Goal: Task Accomplishment & Management: Use online tool/utility

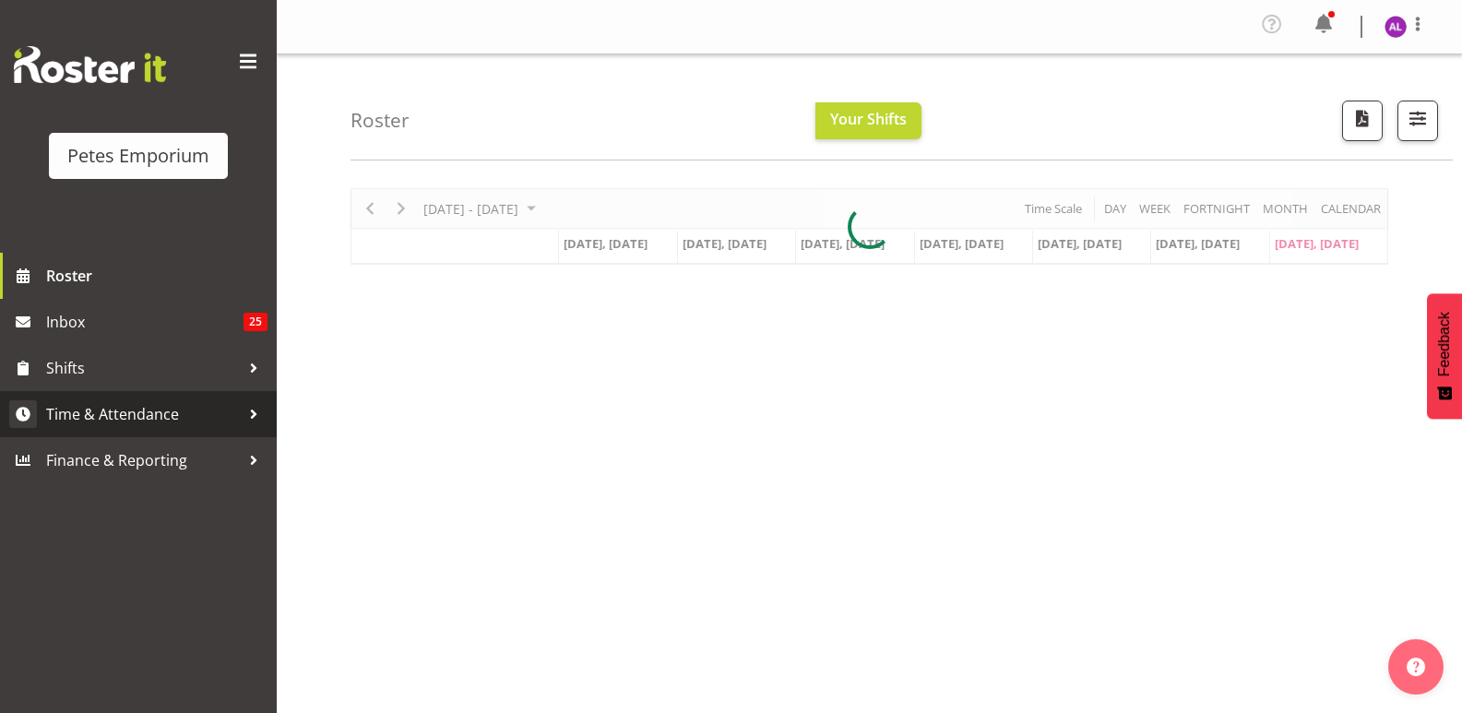
click at [236, 413] on span "Time & Attendance" at bounding box center [143, 414] width 194 height 28
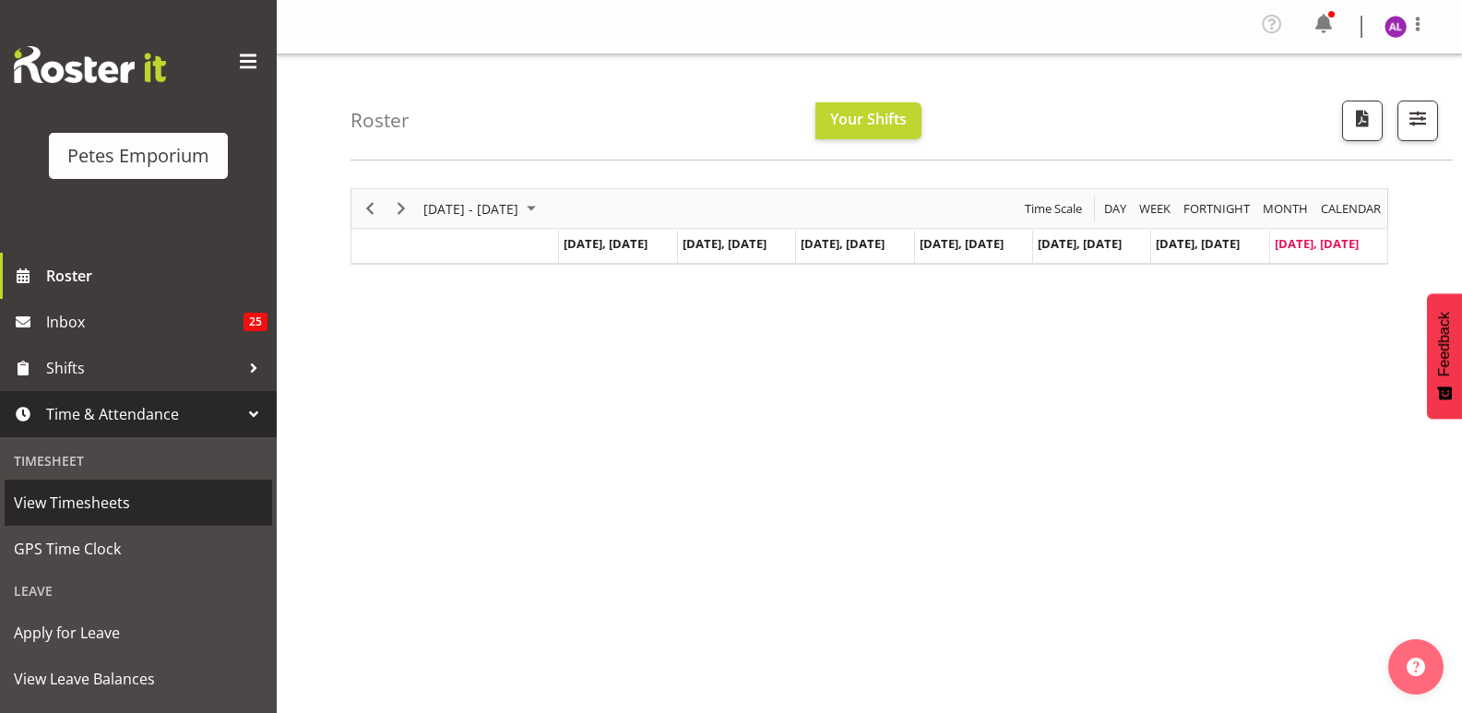
click at [112, 521] on link "View Timesheets" at bounding box center [139, 503] width 268 height 46
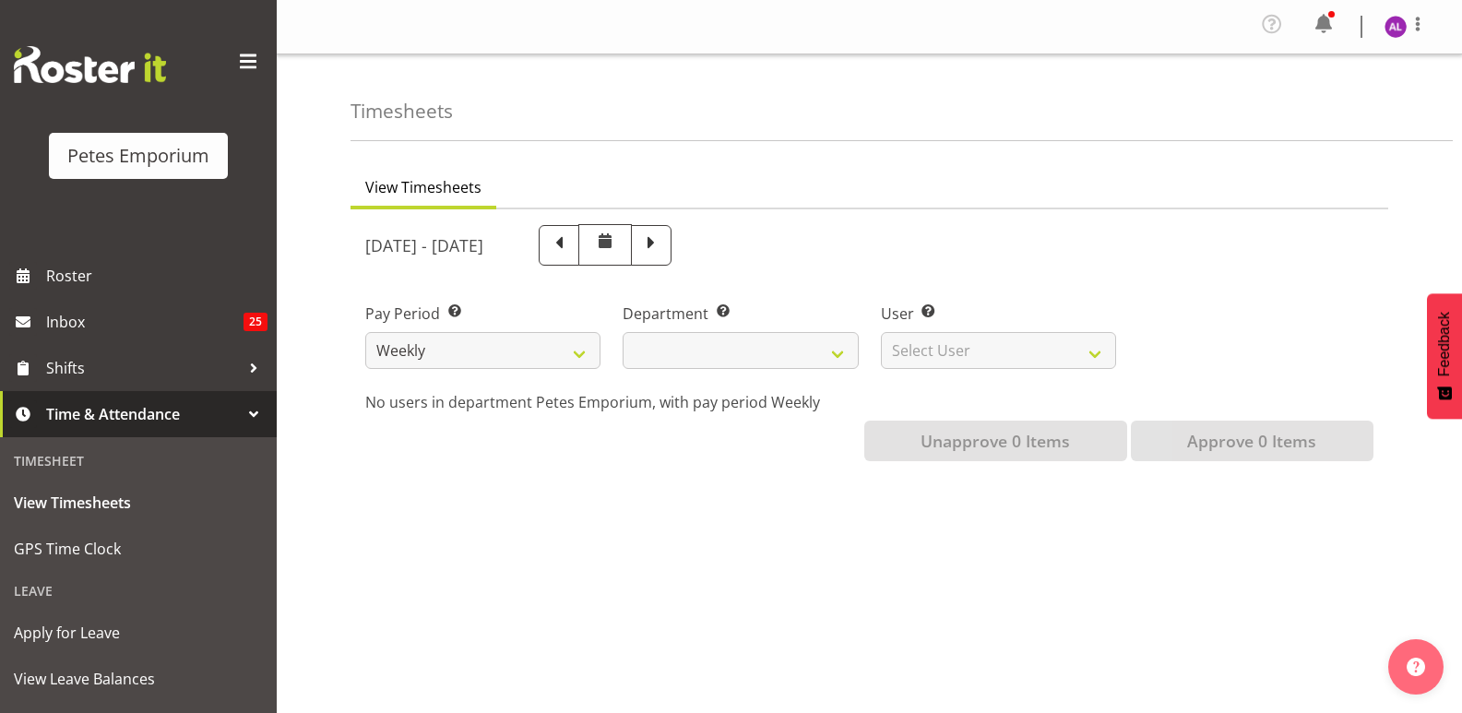
click at [133, 414] on span "Time & Attendance" at bounding box center [143, 414] width 194 height 28
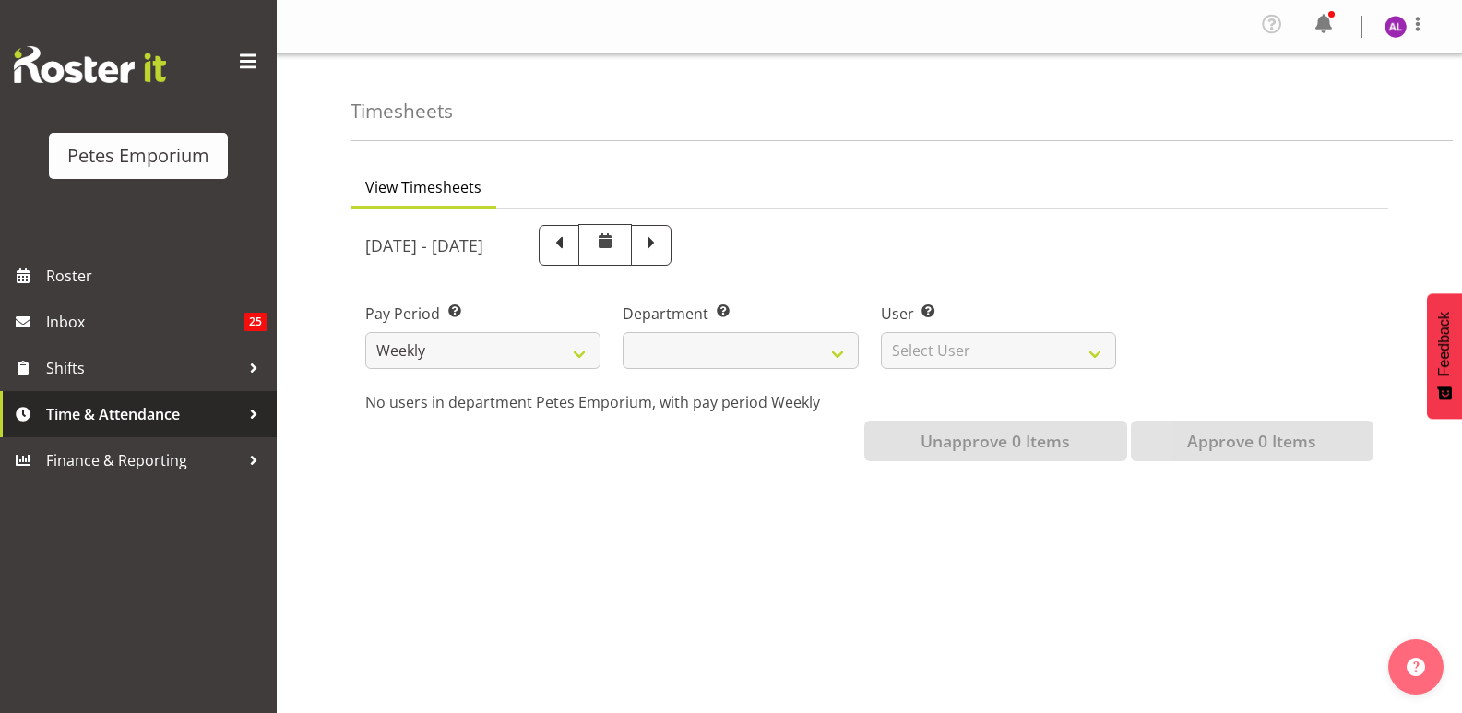
select select
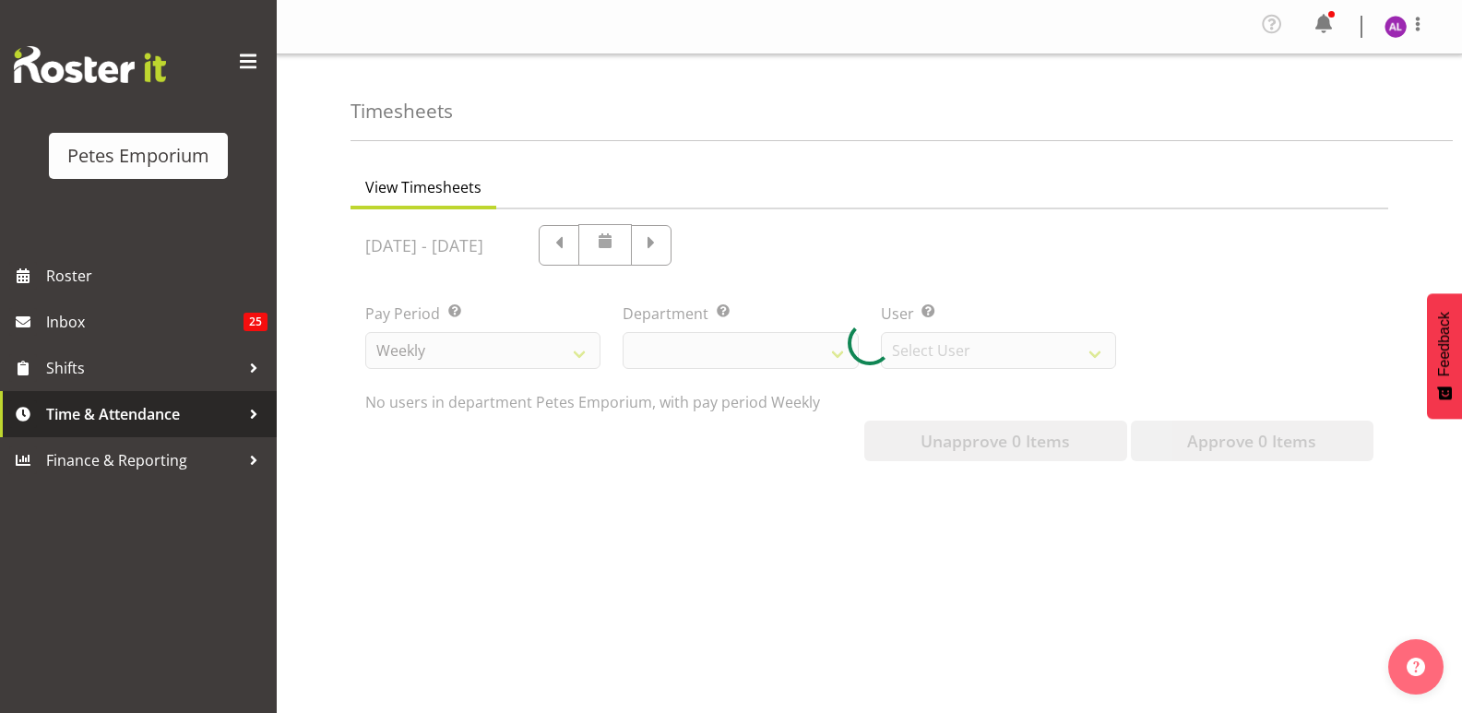
click at [136, 409] on span "Time & Attendance" at bounding box center [143, 414] width 194 height 28
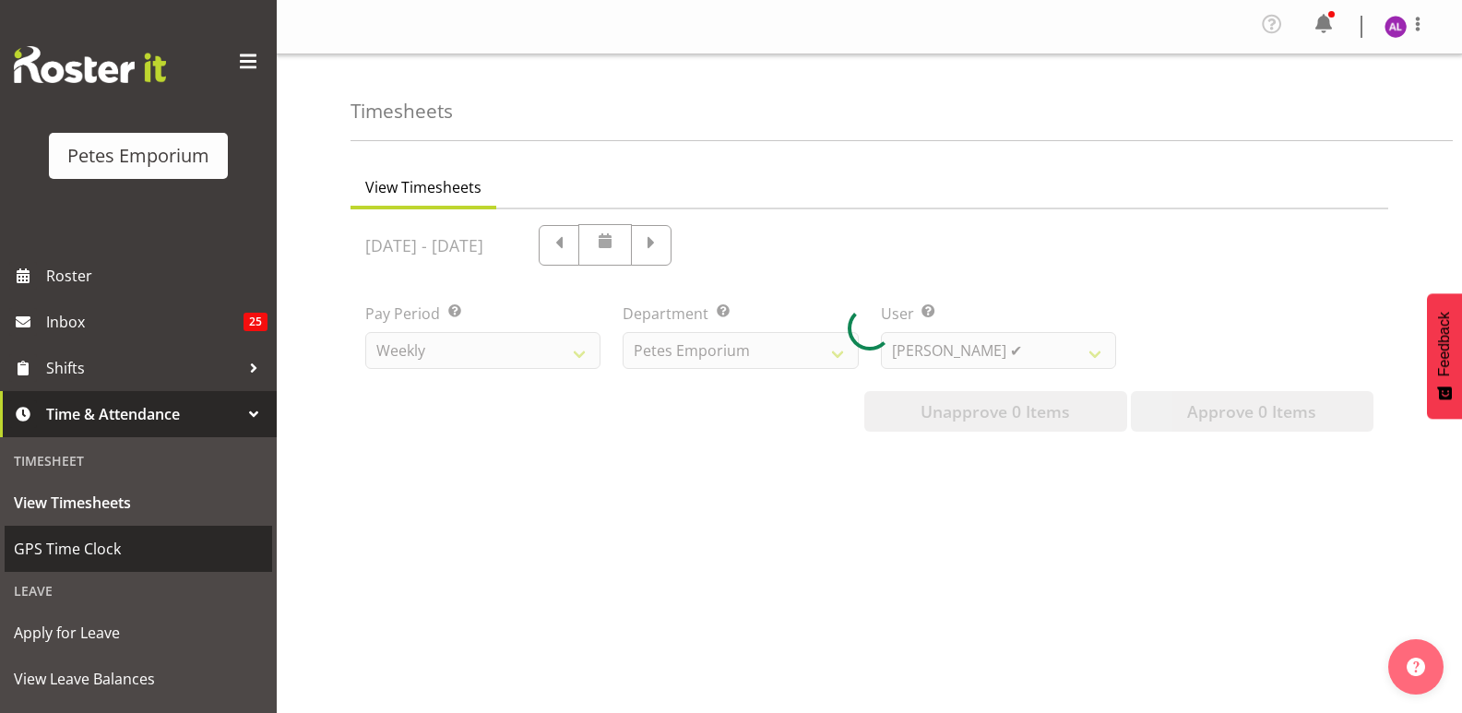
click at [99, 542] on span "GPS Time Clock" at bounding box center [138, 549] width 249 height 28
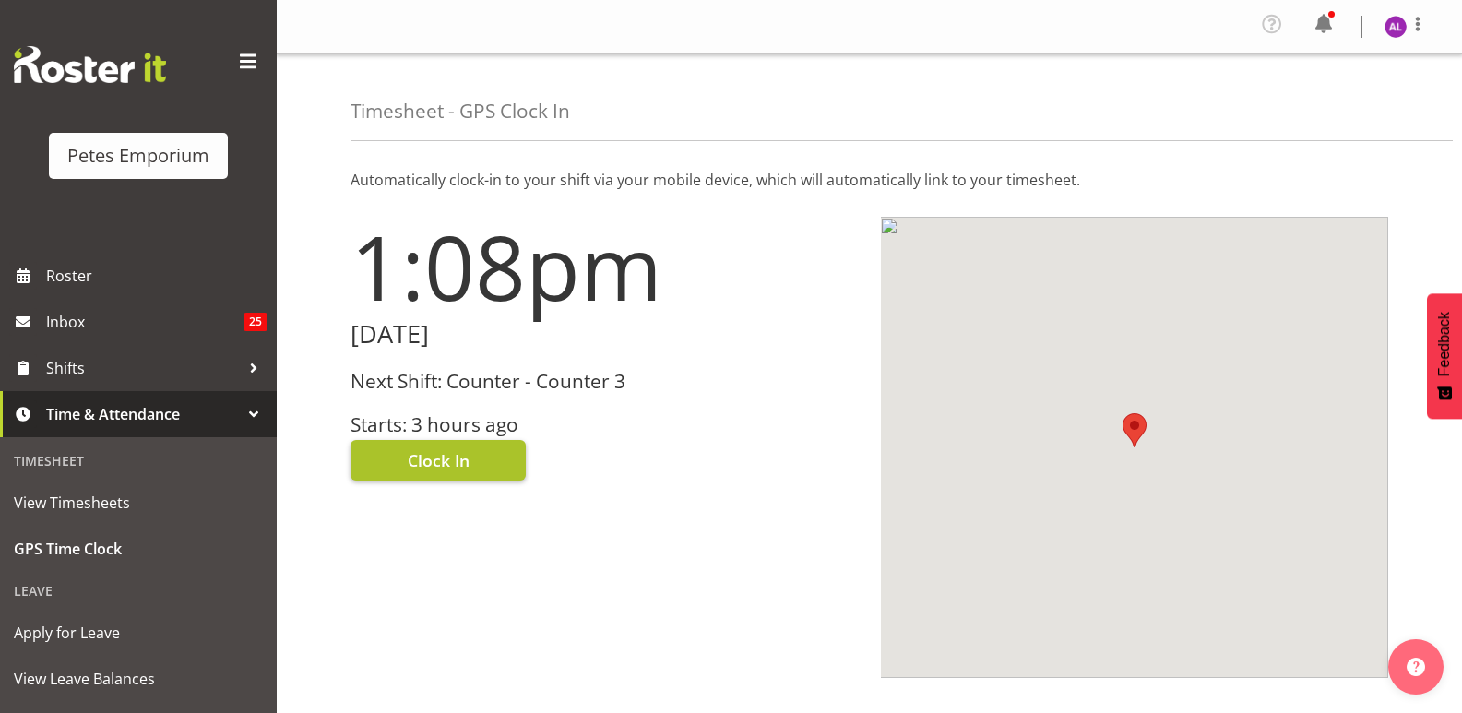
click at [435, 458] on span "Clock In" at bounding box center [439, 460] width 62 height 24
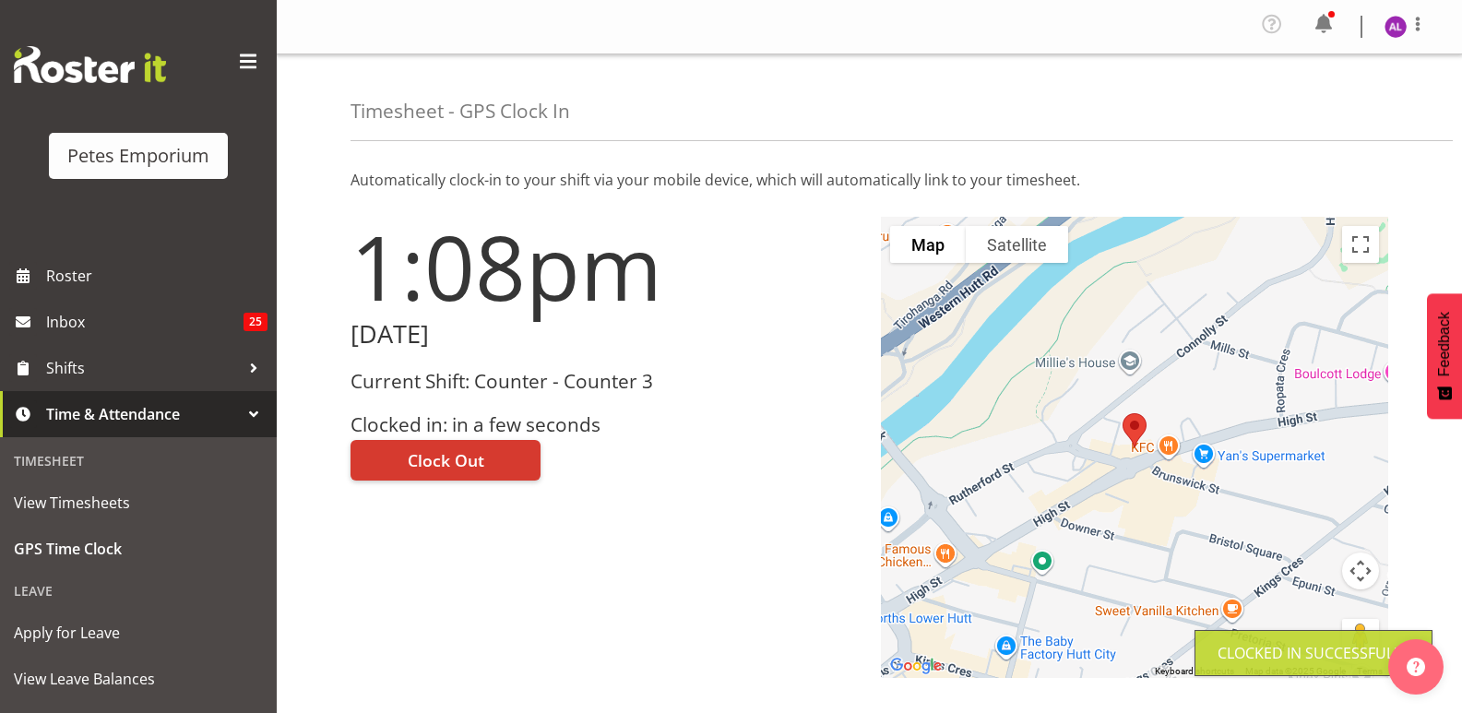
click at [1389, 19] on img at bounding box center [1396, 27] width 22 height 22
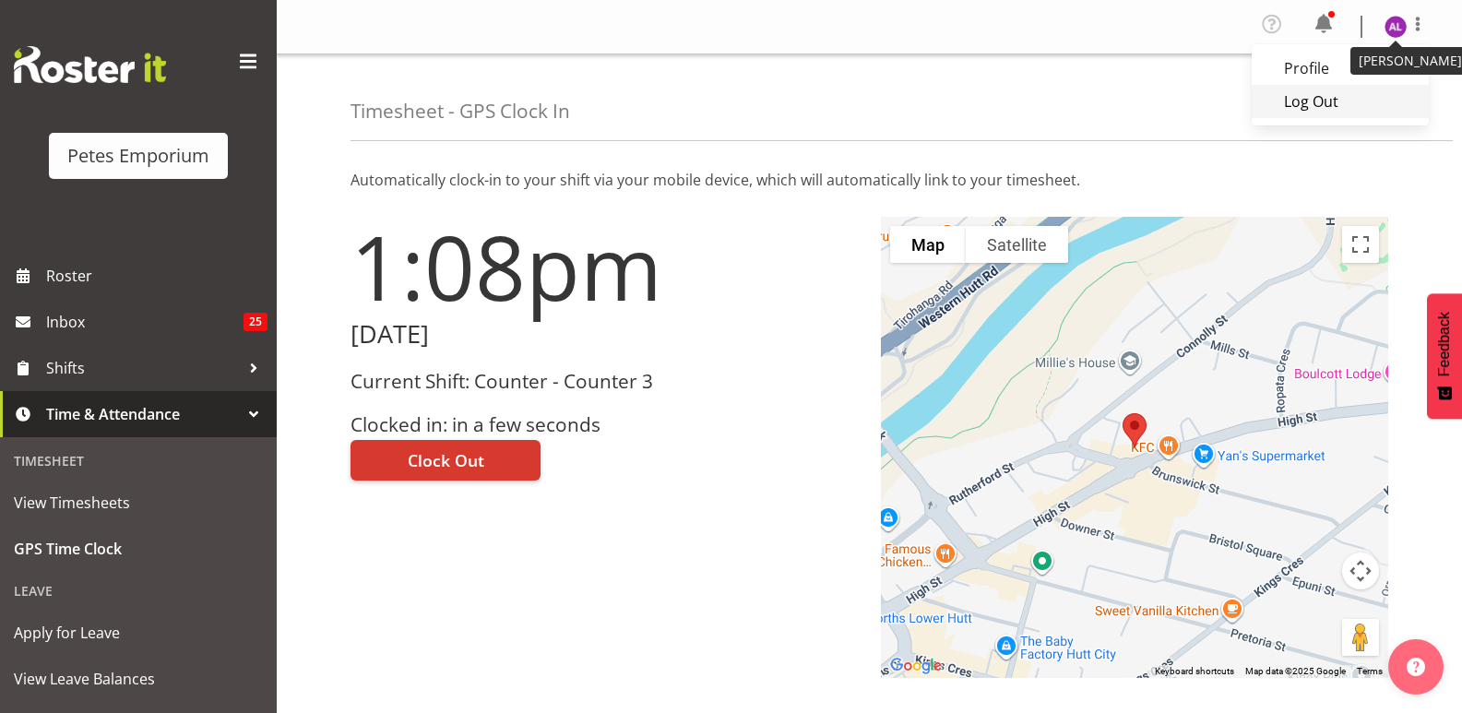
click at [1321, 89] on link "Log Out" at bounding box center [1340, 101] width 177 height 33
